Goal: Information Seeking & Learning: Learn about a topic

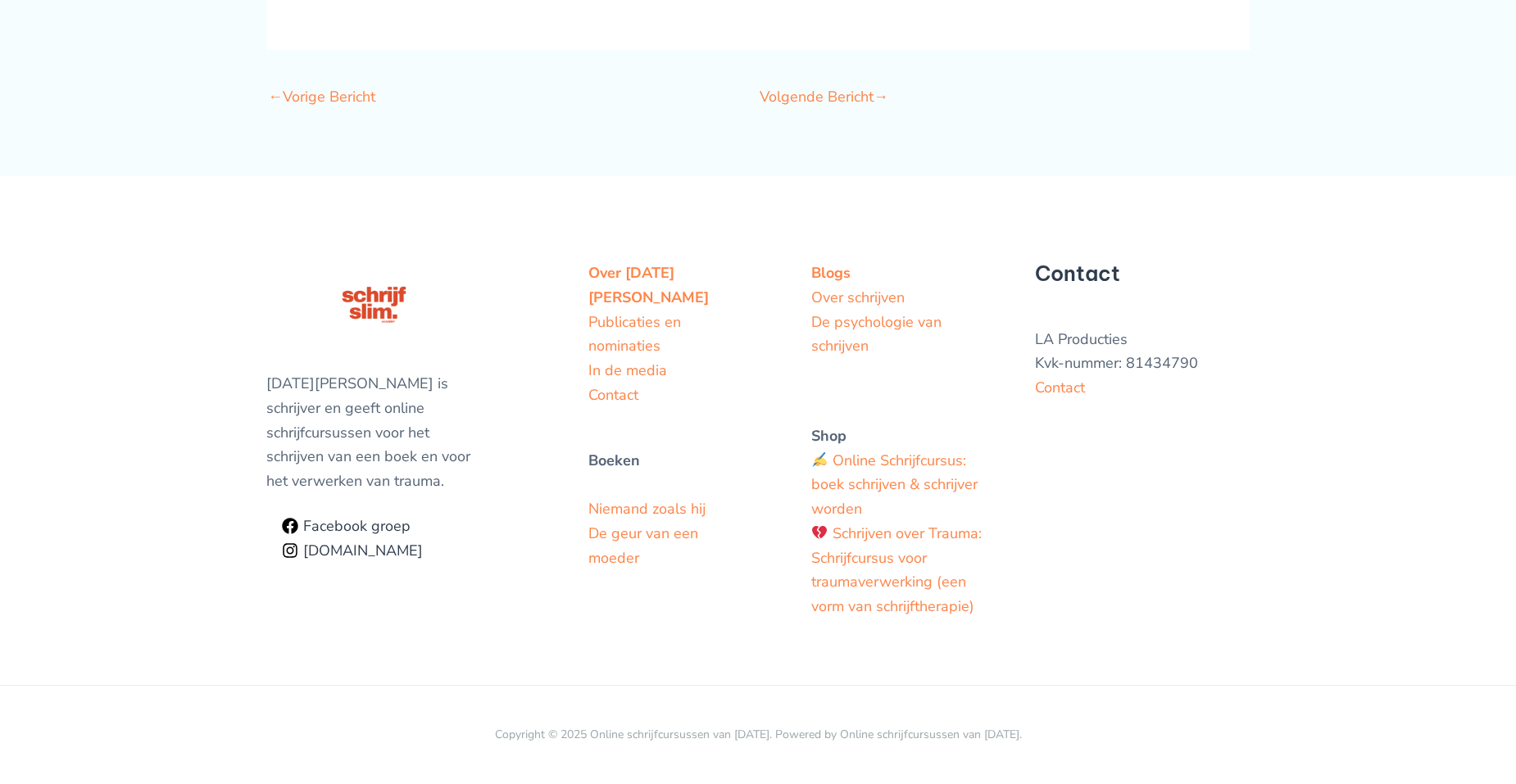
scroll to position [4936, 0]
drag, startPoint x: 521, startPoint y: 254, endPoint x: 985, endPoint y: 204, distance: 466.7
copy div "Hoe begin je een boek? 10 stappen. / Blog , Schrijven , Tips & tricks / Door Lu…"
